Goal: Information Seeking & Learning: Learn about a topic

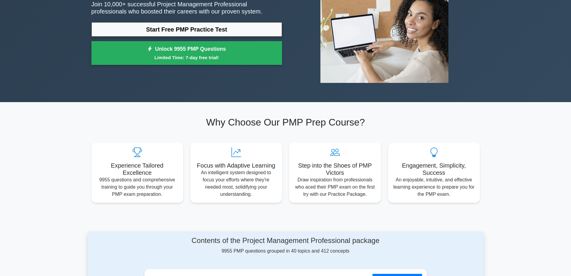
scroll to position [30, 0]
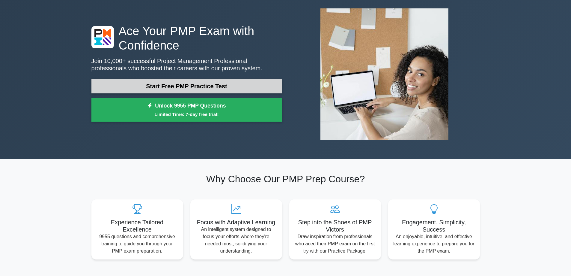
click at [217, 87] on link "Start Free PMP Practice Test" at bounding box center [186, 86] width 191 height 14
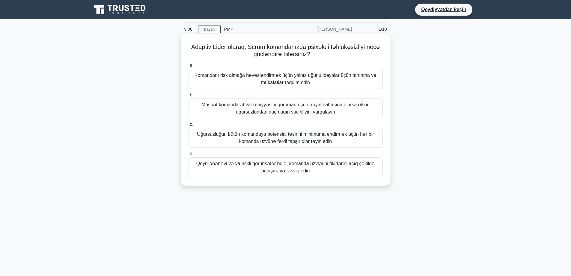
click at [371, 167] on font "Qeyri-ənənəvi və ya riskli görünsələr belə, komanda üzvlərini fikirlərini açıq …" at bounding box center [285, 167] width 178 height 12
click at [189, 156] on input "d. Qeyri-ənənəvi və ya riskli görünsələr belə, komanda üzvlərini fikirlərini aç…" at bounding box center [189, 154] width 0 height 4
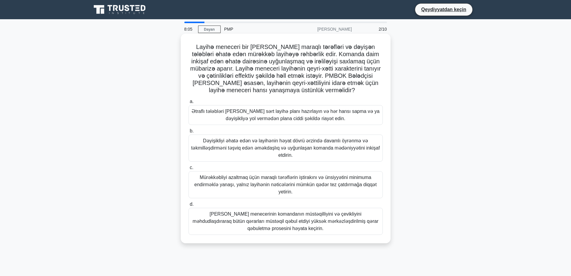
click at [320, 181] on font "Mürəkkəbliyi azaltmaq üçün maraqlı tərəflərin iştirakını və ünsiyyətini minimum…" at bounding box center [285, 184] width 182 height 19
click at [189, 169] on input "c. Mürəkkəbliyi azaltmaq üçün maraqlı tərəflərin iştirakını və ünsiyyətini mini…" at bounding box center [189, 168] width 0 height 4
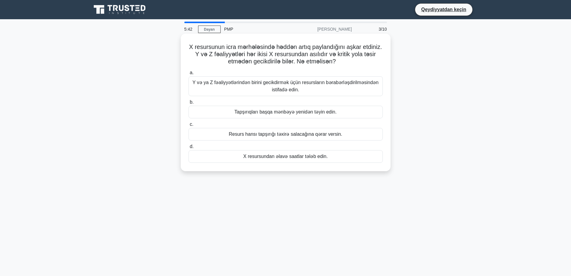
drag, startPoint x: 272, startPoint y: 155, endPoint x: 281, endPoint y: 157, distance: 9.4
click at [280, 157] on font "X resursundan əlavə saatlar tələb edin." at bounding box center [286, 156] width 85 height 5
click at [346, 163] on div "X resursundan əlavə saatlar tələb edin." at bounding box center [286, 156] width 194 height 13
click at [189, 148] on input "d. X resursundan əlavə saatlar tələb edin." at bounding box center [189, 147] width 0 height 4
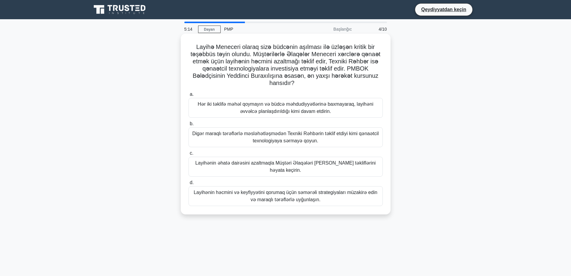
click at [271, 113] on font "Hər iki təklifə məhəl qoymayın və büdcə məhdudiyyətlərinə baxmayaraq, layihəni …" at bounding box center [286, 107] width 176 height 12
click at [189, 96] on input "a. Hər iki təklifə məhəl qoymayın və büdcə məhdudiyyətlərinə baxmayaraq, layihə…" at bounding box center [189, 94] width 0 height 4
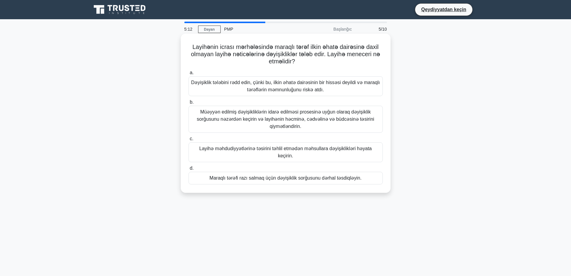
click at [289, 91] on font "Dəyişiklik tələbini rədd edin, çünki bu, ilkin əhatə dairəsinin bir hissəsi dey…" at bounding box center [285, 86] width 189 height 12
click at [189, 75] on input "a. Dəyişiklik tələbini rədd edin, çünki bu, ilkin əhatə dairəsinin bir hissəsi …" at bounding box center [189, 73] width 0 height 4
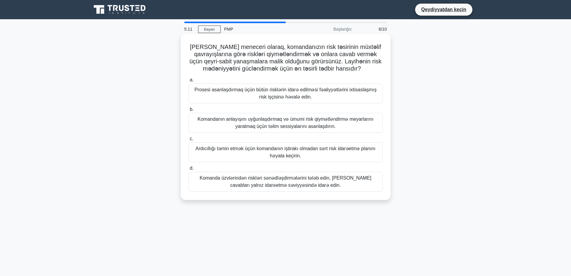
click at [299, 126] on font "Komandanın anlayışını uyğunlaşdırmaq və ümumi risk qiymətləndirmə meyarlarını y…" at bounding box center [286, 122] width 176 height 12
click at [189, 111] on input "b. Komandanın anlayışını uyğunlaşdırmaq və ümumi risk qiymətləndirmə meyarların…" at bounding box center [189, 109] width 0 height 4
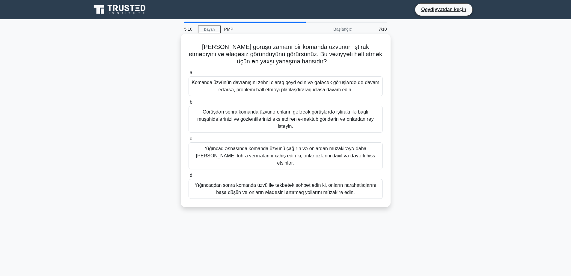
click at [308, 150] on font "Yığıncaq əsnasında komanda üzvünü çağırın və onlardan müzakirəyə daha çox töhfə…" at bounding box center [285, 155] width 179 height 19
click at [189, 141] on input "c. Yığıncaq əsnasında komanda üzvünü çağırın və onlardan müzakirəyə daha çox tö…" at bounding box center [189, 139] width 0 height 4
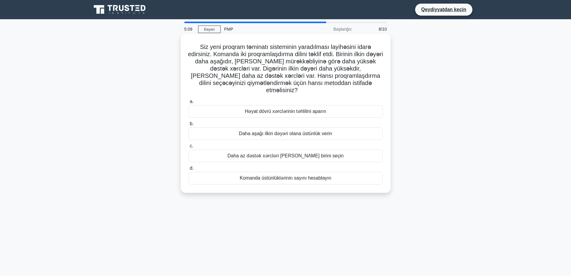
click at [306, 131] on font "Daha aşağı ilkin dəyəri olana üstünlük verin" at bounding box center [285, 133] width 93 height 5
click at [189, 126] on input "b. Daha aşağı ilkin dəyəri olana üstünlük verin" at bounding box center [189, 124] width 0 height 4
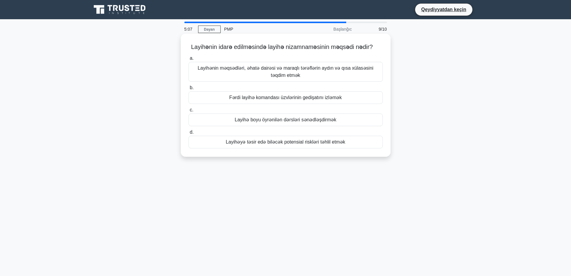
click at [310, 98] on font "Fərdi layihə komandası üzvlərinin gedişatını izləmək" at bounding box center [285, 97] width 112 height 5
click at [189, 90] on input "b. Fərdi layihə komandası üzvlərinin gedişatını izləmək" at bounding box center [189, 88] width 0 height 4
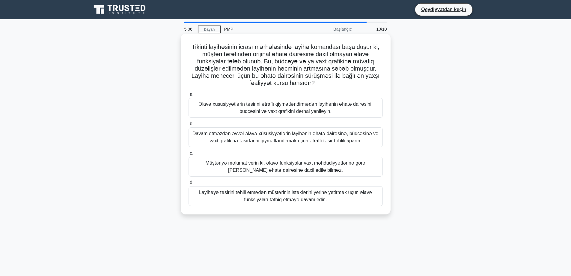
click at [290, 106] on font "Əlavə xüsusiyyətlərin təsirini ətraflı qiymətləndirmədən layihənin əhatə dairəs…" at bounding box center [286, 107] width 174 height 12
click at [189, 96] on input "a. Əlavə xüsusiyyətlərin təsirini ətraflı qiymətləndirmədən layihənin əhatə dai…" at bounding box center [189, 94] width 0 height 4
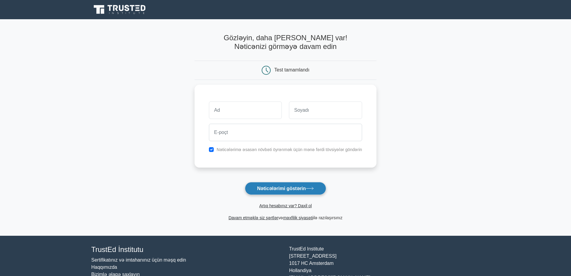
click at [311, 188] on icon at bounding box center [310, 188] width 8 height 3
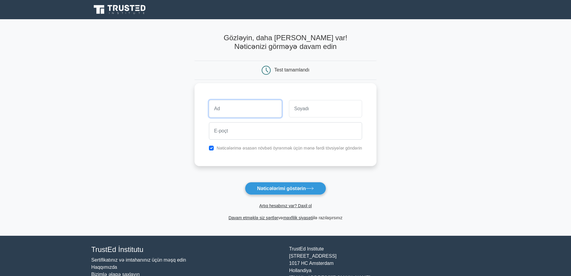
click at [247, 106] on input "text" at bounding box center [245, 108] width 73 height 17
type input "Vafa"
click at [299, 107] on input "text" at bounding box center [325, 108] width 73 height 17
type input "Aliyeva"
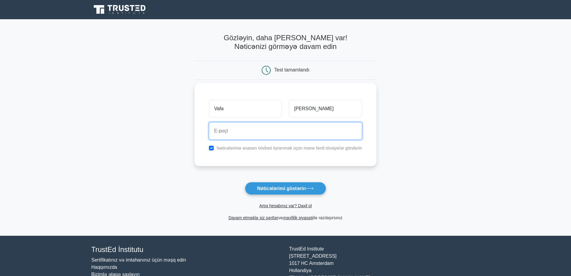
click at [298, 132] on input "email" at bounding box center [285, 130] width 153 height 17
type input "vafa_alieva333@bk.ru"
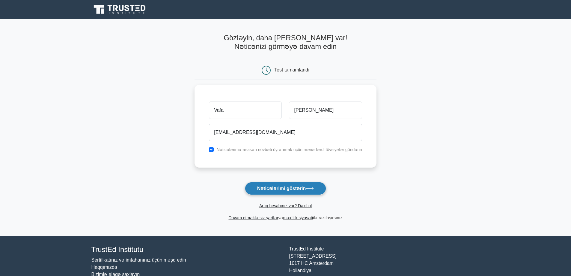
click at [301, 187] on font "Nəticələrimi göstərin" at bounding box center [281, 188] width 49 height 5
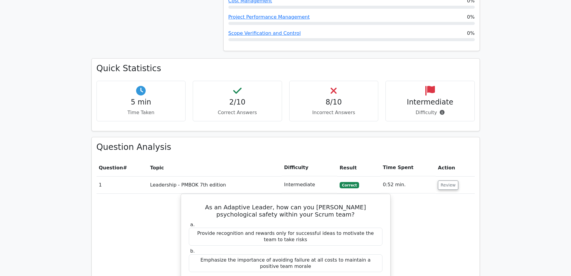
scroll to position [390, 0]
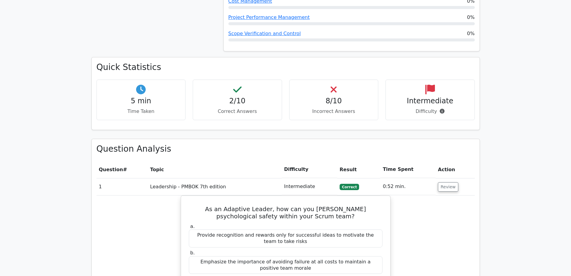
click at [247, 97] on h4 "2/10" at bounding box center [237, 101] width 79 height 9
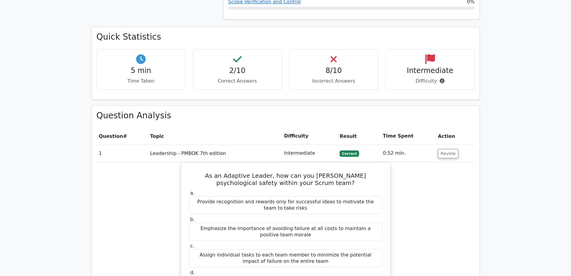
scroll to position [480, 0]
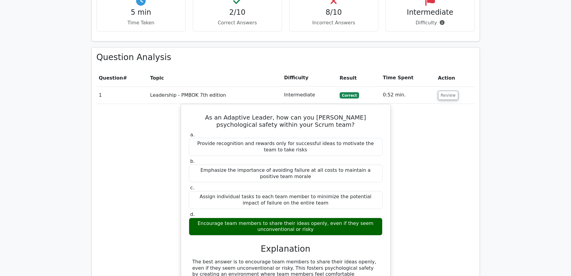
click at [456, 86] on td "Review" at bounding box center [455, 94] width 39 height 17
click at [448, 91] on button "Review" at bounding box center [448, 95] width 20 height 9
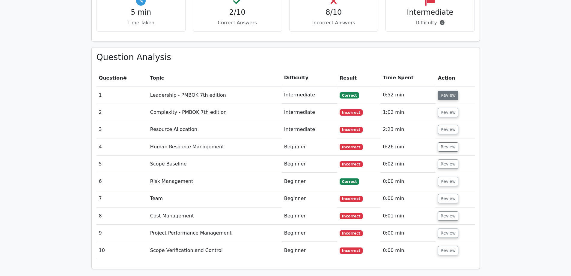
click at [447, 91] on button "Review" at bounding box center [448, 95] width 20 height 9
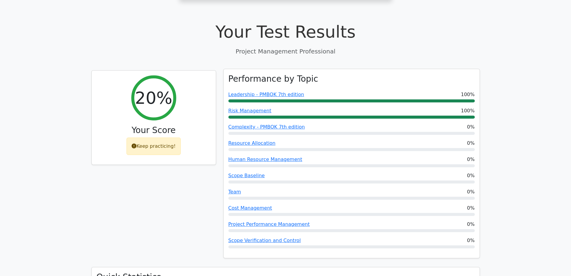
scroll to position [180, 0]
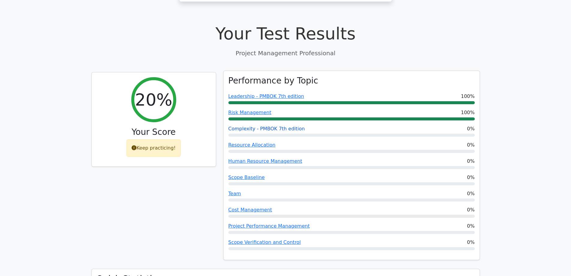
click at [266, 126] on link "Complexity - PMBOK 7th edition" at bounding box center [267, 129] width 76 height 6
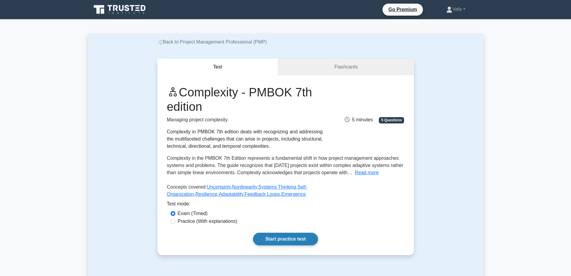
click at [300, 238] on link "Start practice test" at bounding box center [285, 238] width 65 height 13
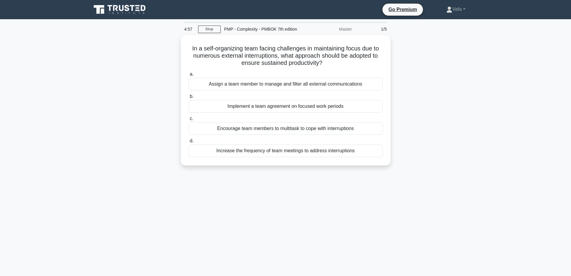
click at [112, 7] on icon at bounding box center [120, 9] width 58 height 11
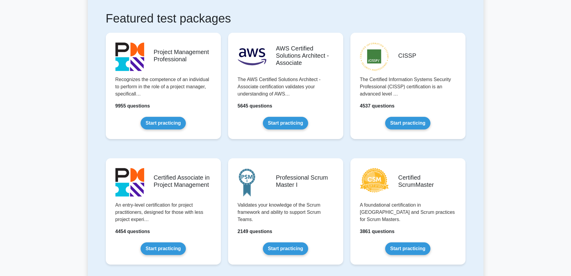
scroll to position [90, 0]
